Goal: Task Accomplishment & Management: Manage account settings

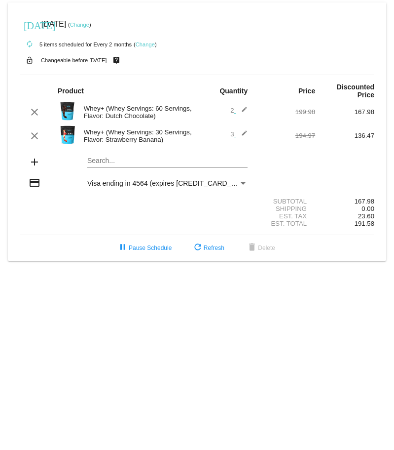
click at [89, 26] on link "Change" at bounding box center [79, 25] width 19 height 6
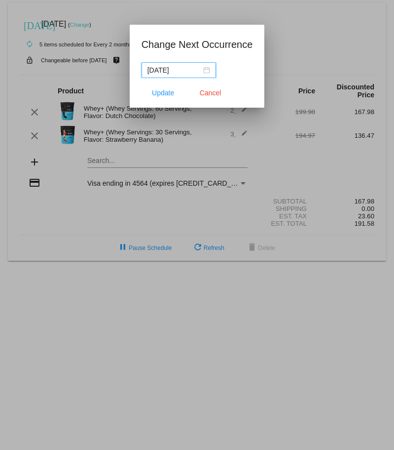
click at [207, 71] on div "[DATE]" at bounding box center [179, 70] width 63 height 11
click at [211, 92] on span "Cancel" at bounding box center [211, 93] width 22 height 8
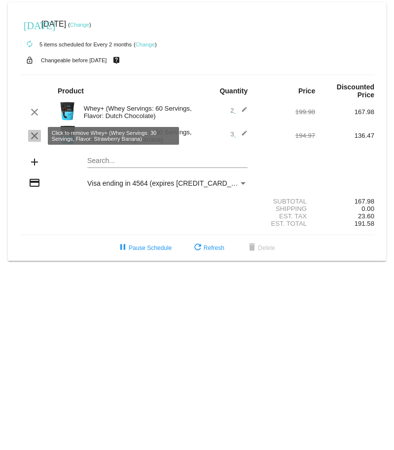
click at [35, 135] on mat-icon "clear" at bounding box center [35, 136] width 12 height 12
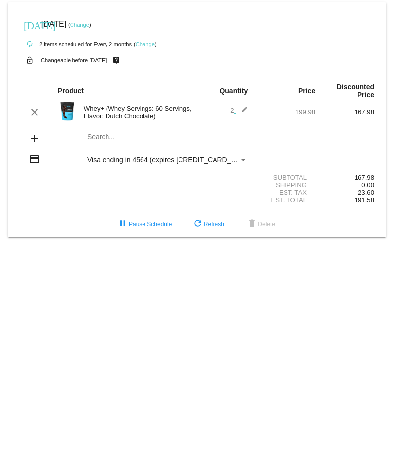
click at [244, 108] on mat-icon "edit" at bounding box center [242, 112] width 12 height 12
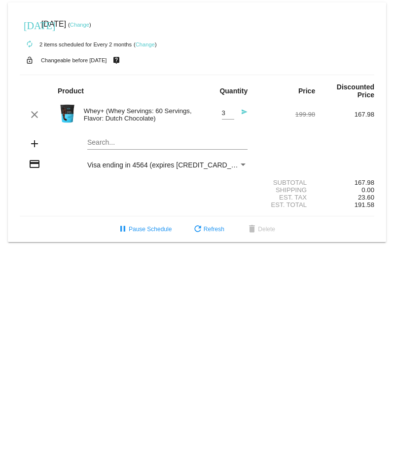
type input "3"
click at [230, 110] on input "3" at bounding box center [228, 113] width 12 height 7
click at [273, 139] on div "add Search..." at bounding box center [197, 144] width 355 height 28
click at [243, 111] on mat-icon "send" at bounding box center [242, 115] width 12 height 12
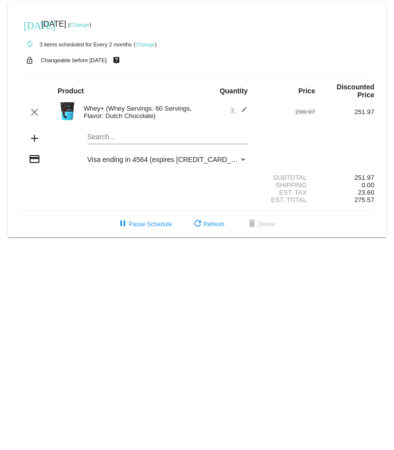
click at [89, 24] on link "Change" at bounding box center [79, 25] width 19 height 6
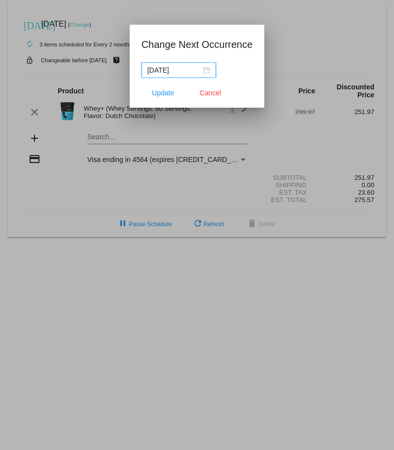
click at [206, 69] on div "[DATE]" at bounding box center [179, 70] width 63 height 11
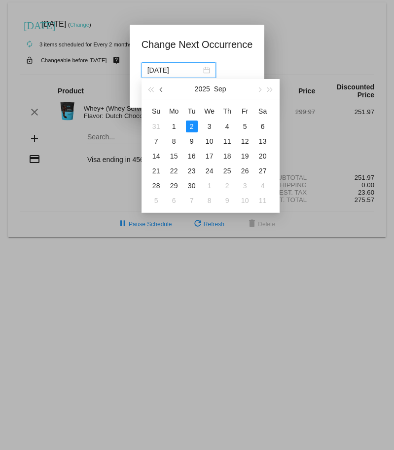
click at [161, 91] on span "button" at bounding box center [161, 89] width 5 height 5
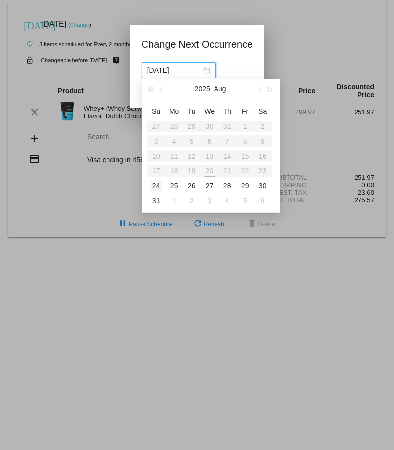
click at [156, 185] on div "24" at bounding box center [157, 186] width 12 height 12
type input "[DATE]"
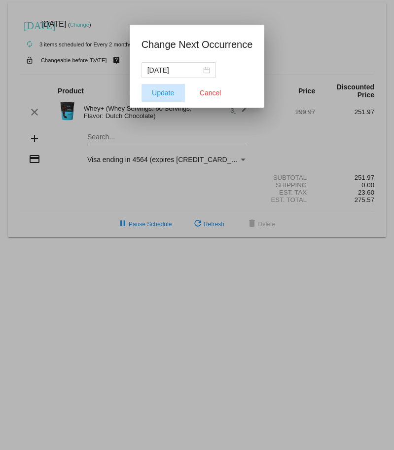
click at [166, 94] on span "Update" at bounding box center [163, 93] width 22 height 8
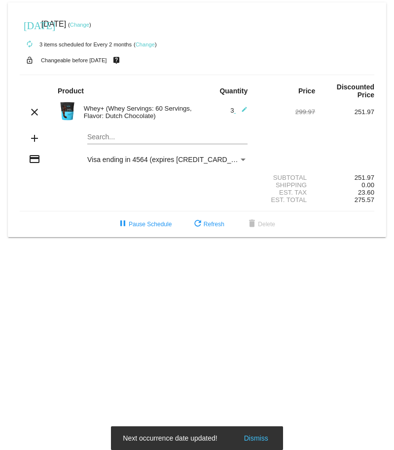
click at [136, 155] on div "credit_card Visa ending in 4564 (expires [CREDIT_CARD_DATA])" at bounding box center [197, 159] width 355 height 13
click at [137, 159] on span "Visa ending in 4564 (expires [CREDIT_CARD_DATA])" at bounding box center [169, 159] width 165 height 8
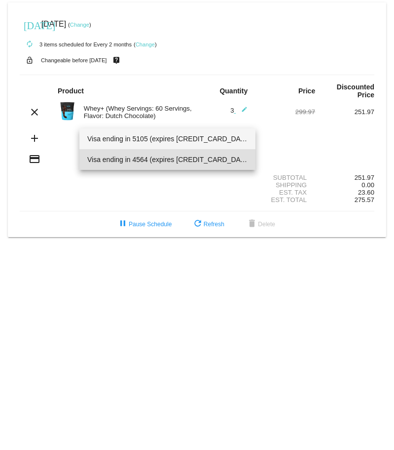
click at [141, 139] on span "Visa ending in 5105 (expires [CREDIT_CARD_DATA])" at bounding box center [167, 138] width 160 height 21
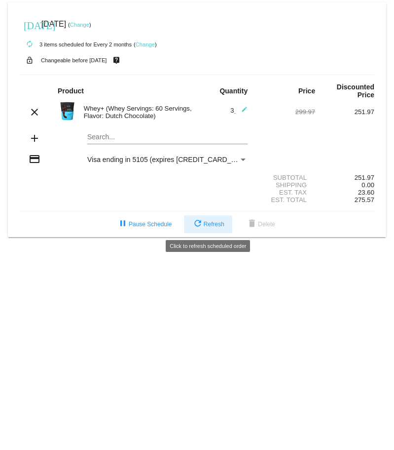
click at [212, 221] on span "refresh Refresh" at bounding box center [208, 224] width 33 height 7
